Goal: Obtain resource: Download file/media

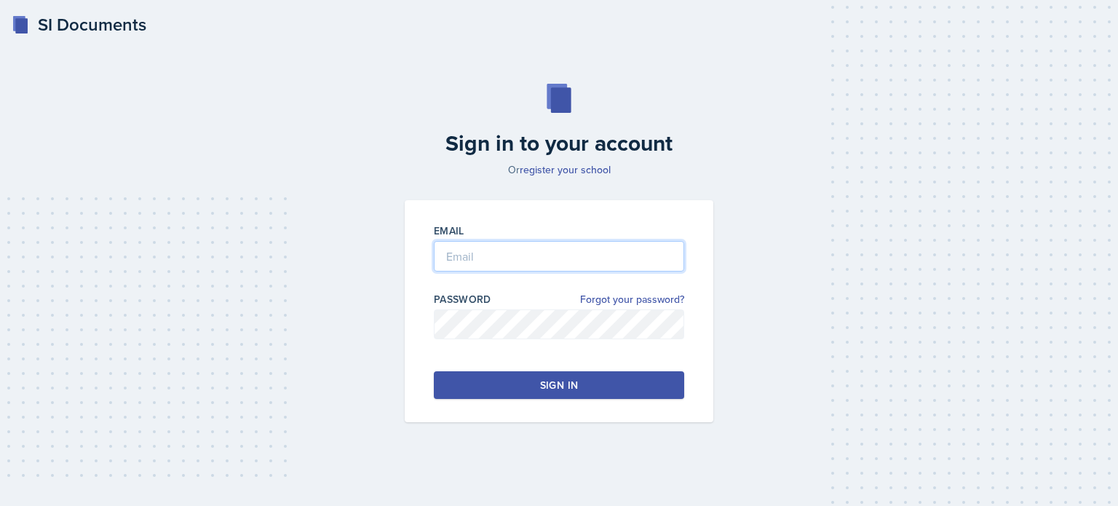
click at [474, 271] on input "email" at bounding box center [559, 256] width 250 height 31
drag, startPoint x: 474, startPoint y: 271, endPoint x: 481, endPoint y: 265, distance: 9.3
click at [481, 265] on input "email" at bounding box center [559, 256] width 250 height 31
type input "[EMAIL_ADDRESS][DOMAIN_NAME]"
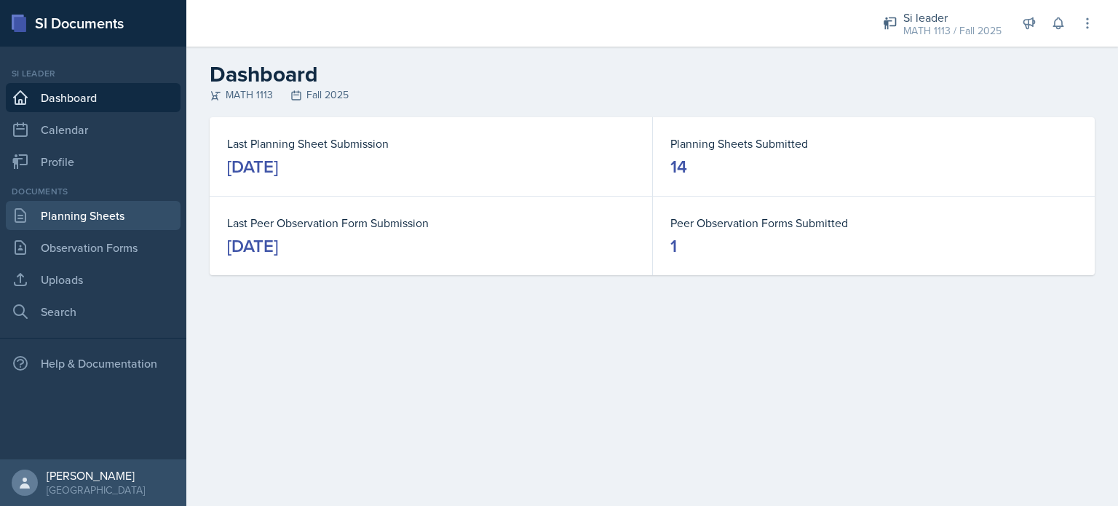
click at [44, 211] on link "Planning Sheets" at bounding box center [93, 215] width 175 height 29
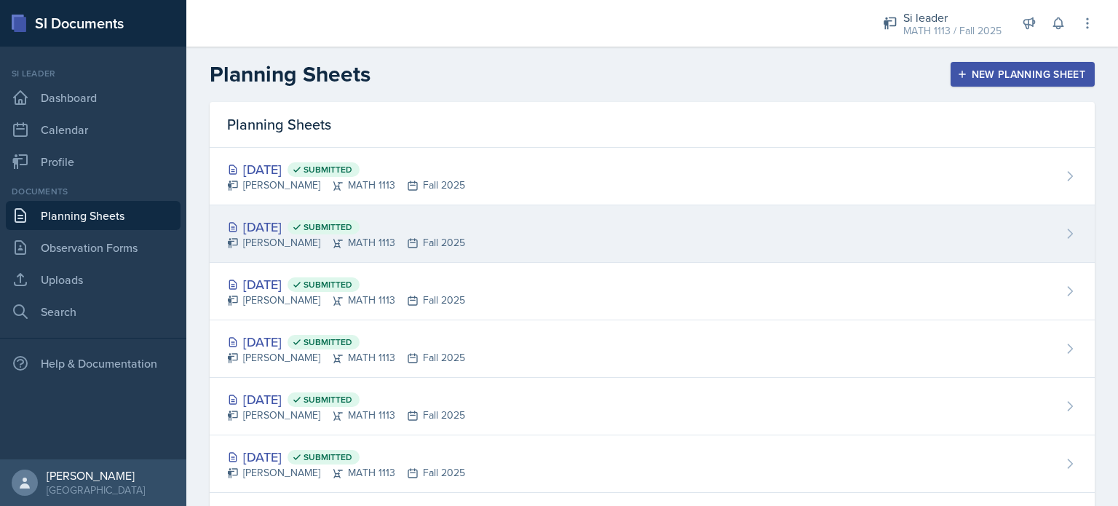
click at [478, 226] on div "[DATE] Submitted [PERSON_NAME] MATH 1113 Fall 2025" at bounding box center [652, 234] width 885 height 58
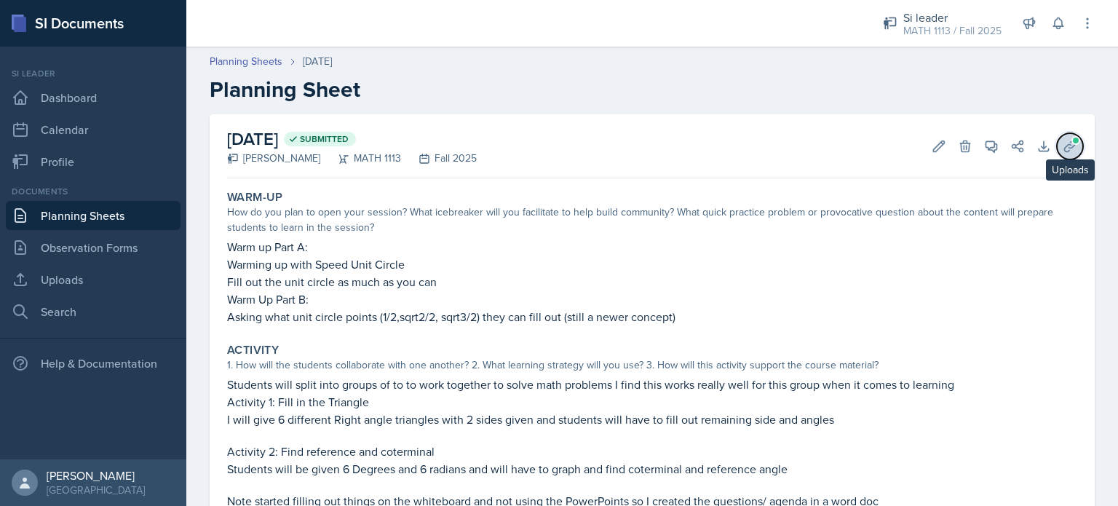
click at [1063, 143] on icon at bounding box center [1070, 146] width 15 height 15
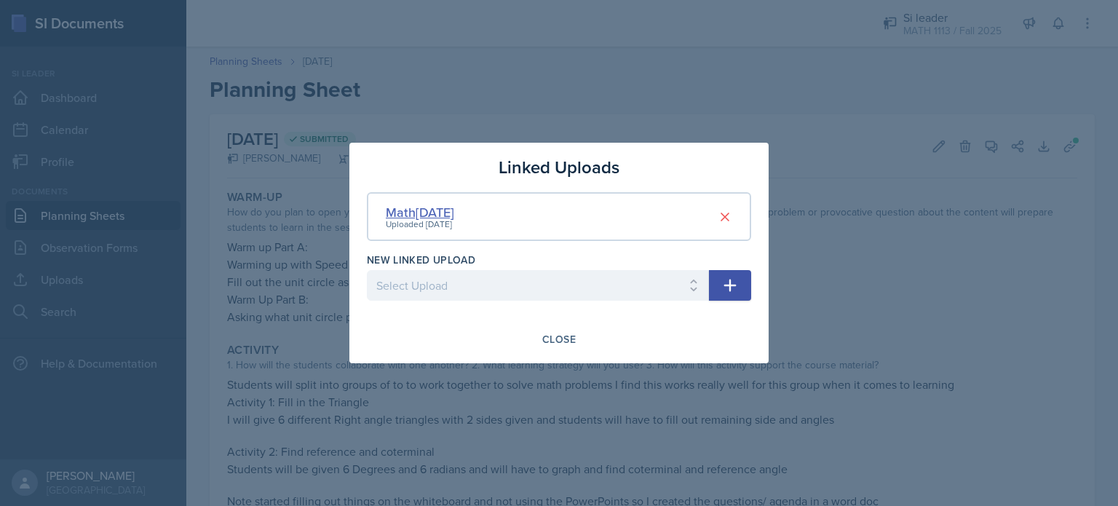
click at [454, 206] on div "Math[DATE]" at bounding box center [420, 212] width 68 height 20
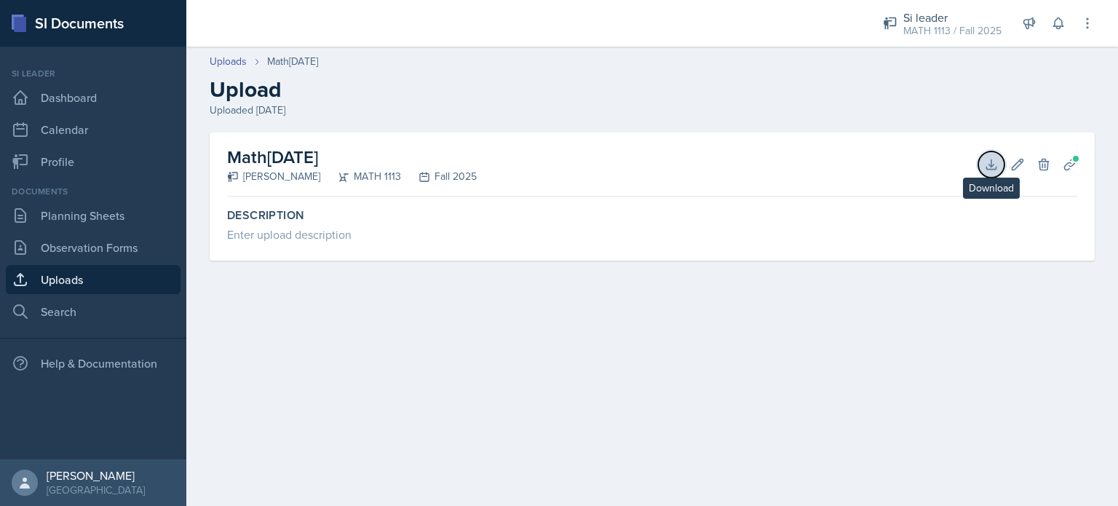
click at [991, 162] on icon at bounding box center [991, 163] width 9 height 9
